Goal: Find specific page/section: Find specific page/section

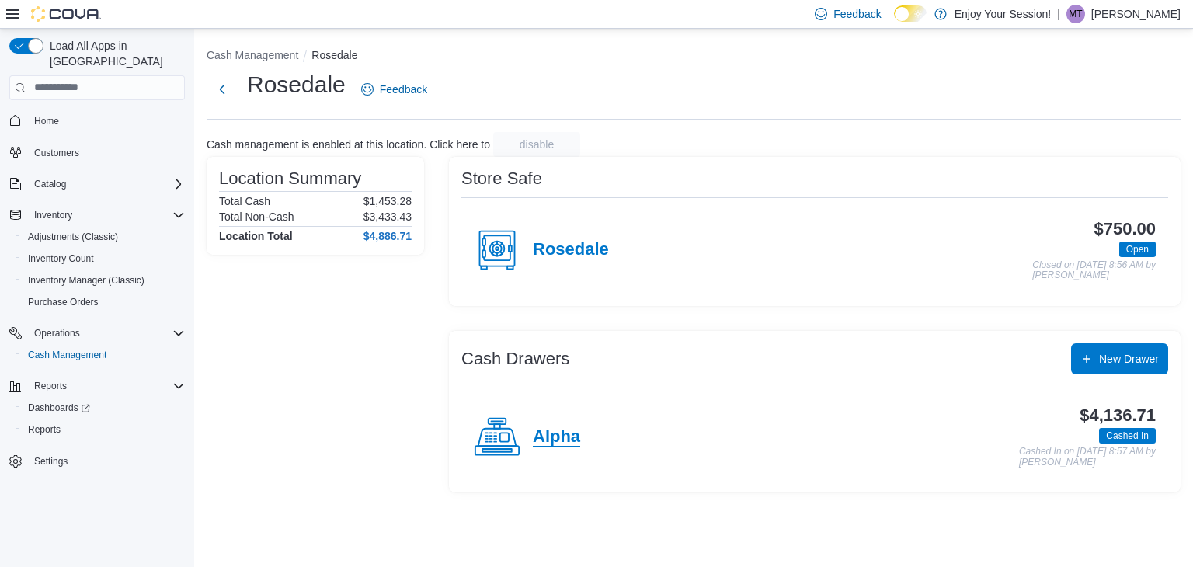
click at [547, 437] on h4 "Alpha" at bounding box center [556, 437] width 47 height 20
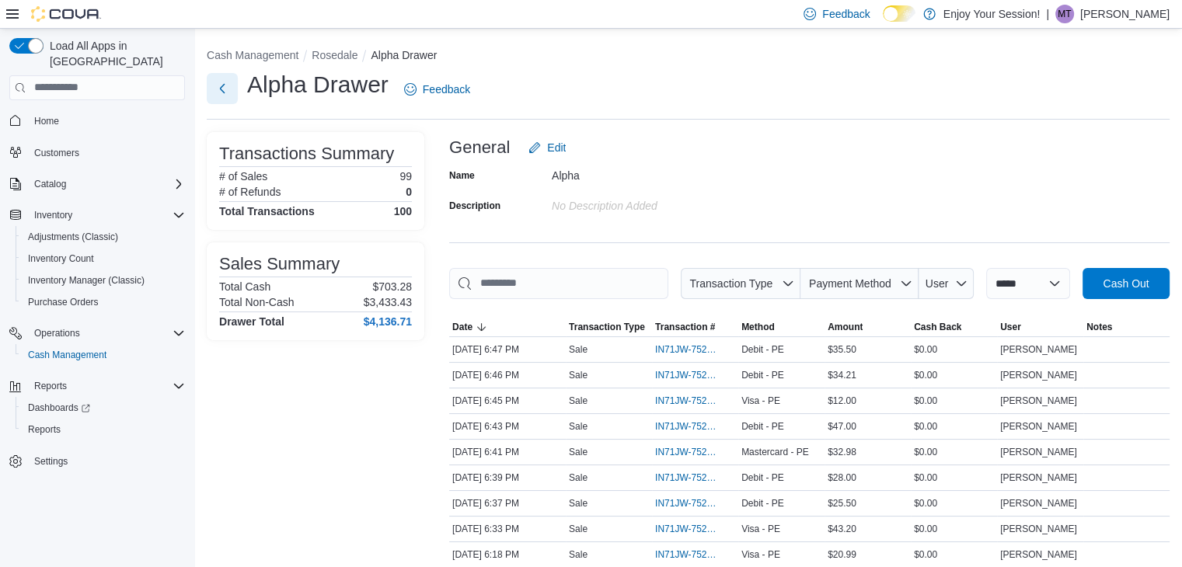
click at [226, 86] on button "Next" at bounding box center [222, 88] width 31 height 31
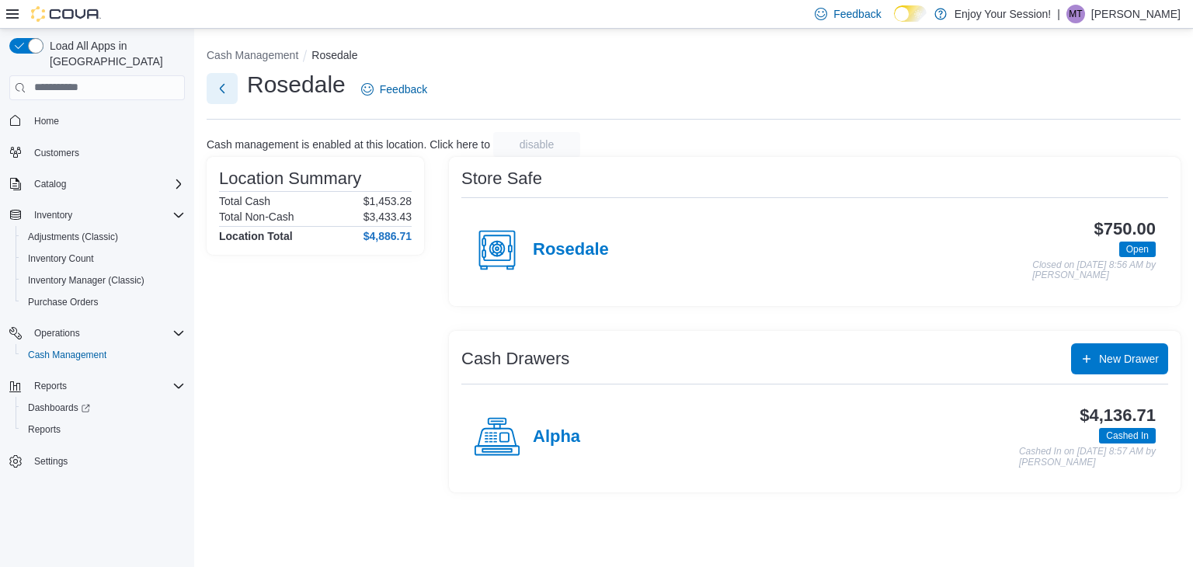
click at [227, 86] on button "Next" at bounding box center [222, 88] width 31 height 31
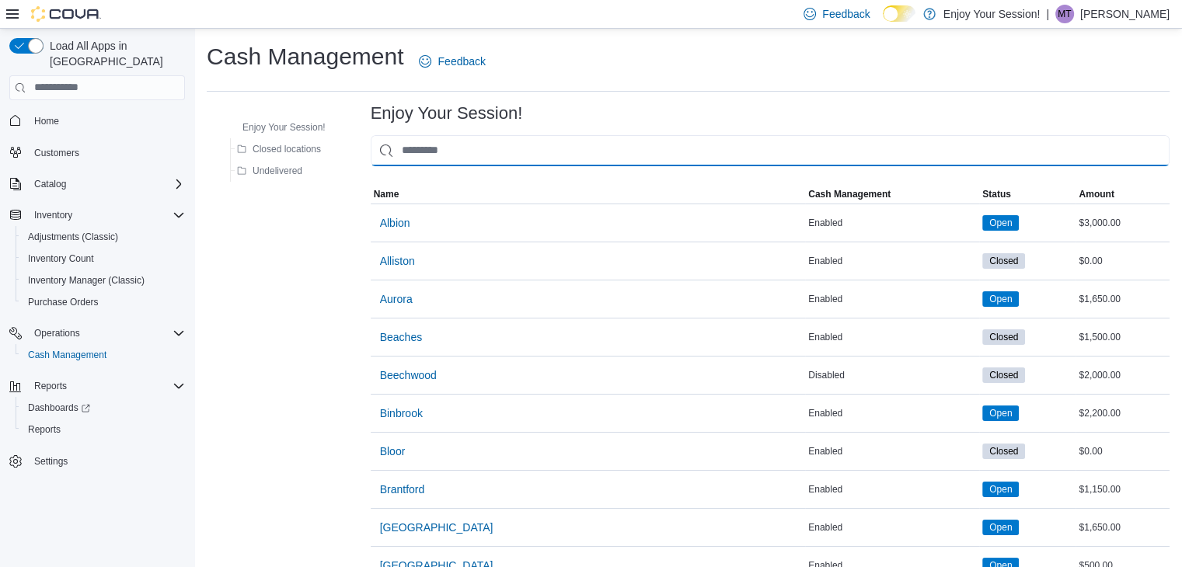
click at [427, 150] on input "This is a search bar. As you type, the results lower in the page will automatic…" at bounding box center [770, 150] width 799 height 31
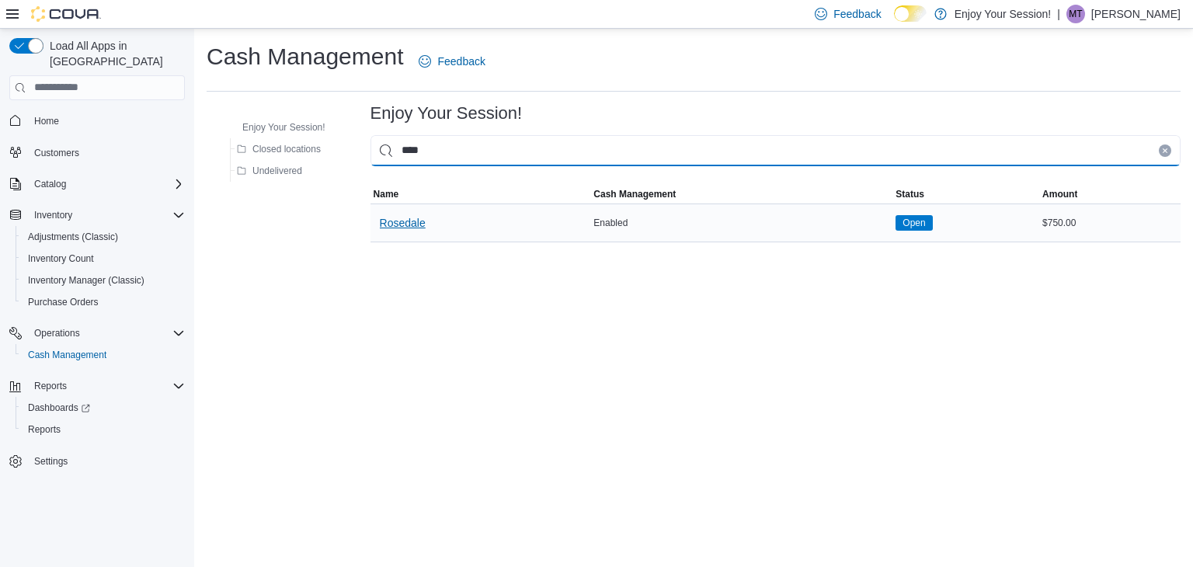
type input "****"
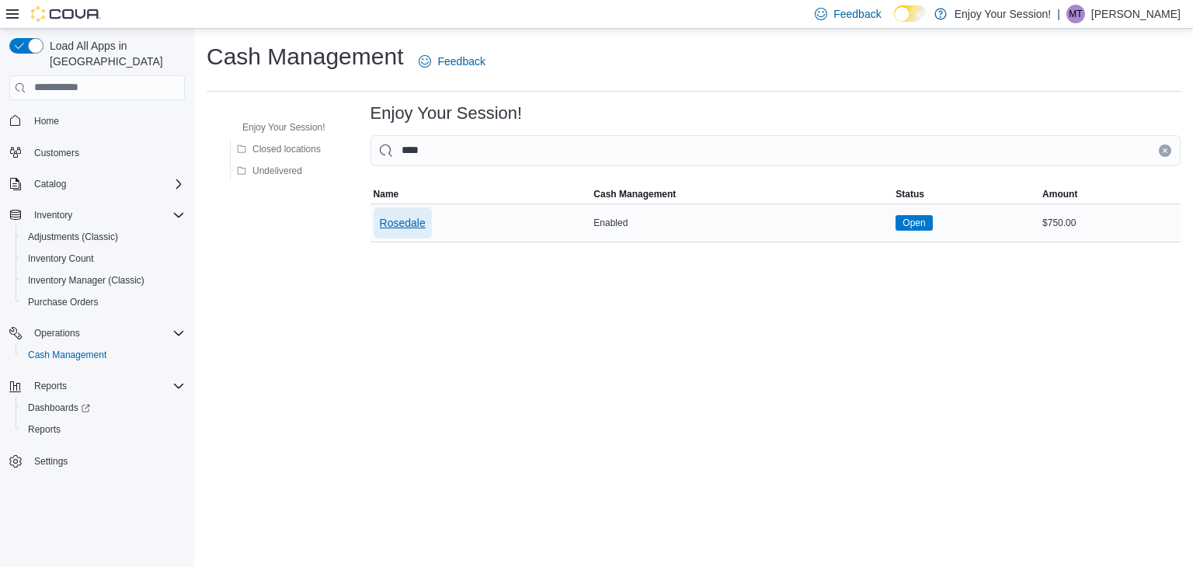
click at [419, 222] on span "Rosedale" at bounding box center [403, 223] width 46 height 16
